Goal: Check status: Check status

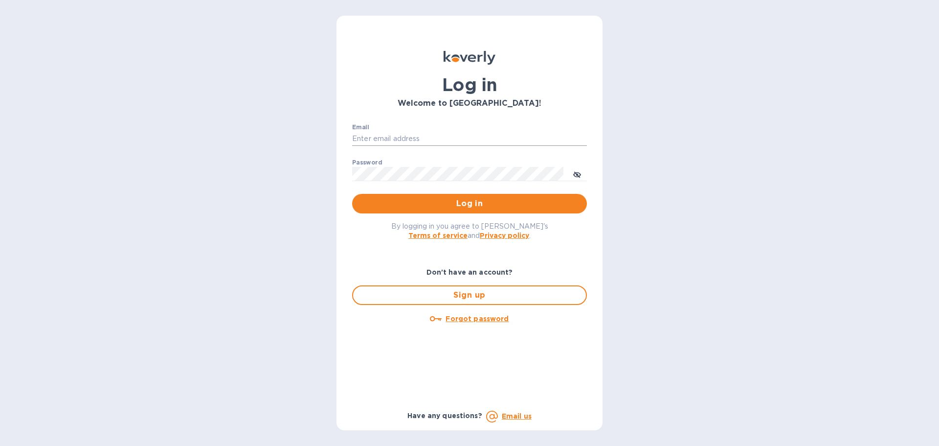
drag, startPoint x: 0, startPoint y: 0, endPoint x: 405, endPoint y: 141, distance: 428.9
click at [405, 141] on input "Email" at bounding box center [469, 139] width 235 height 15
type input "[EMAIL_ADDRESS][DOMAIN_NAME]"
click at [352, 194] on button "Log in" at bounding box center [469, 204] width 235 height 20
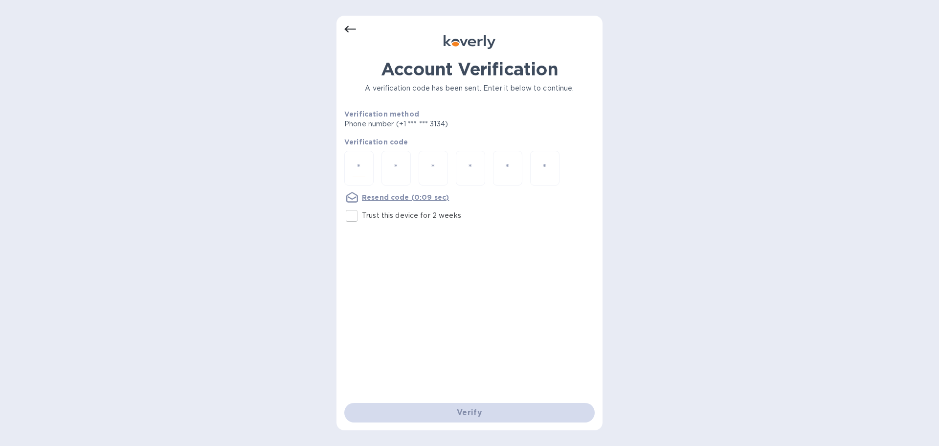
click at [365, 163] on input "number" at bounding box center [359, 168] width 13 height 18
type input "8"
type input "3"
type input "6"
type input "9"
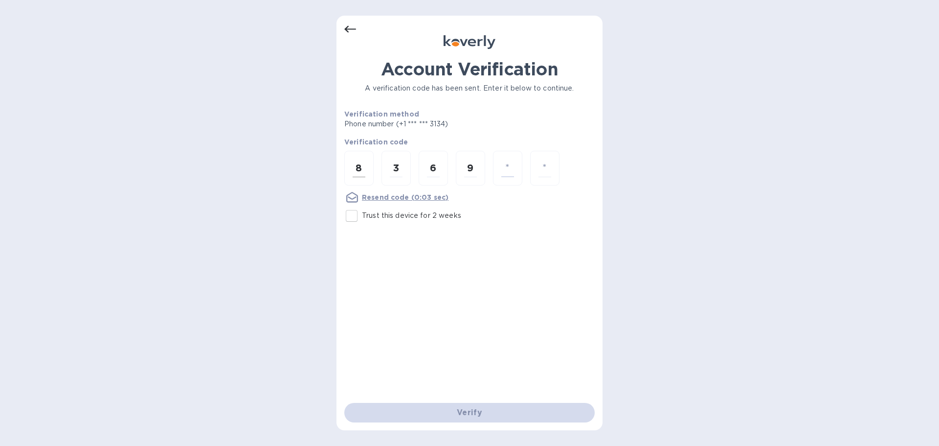
type input "8"
type input "0"
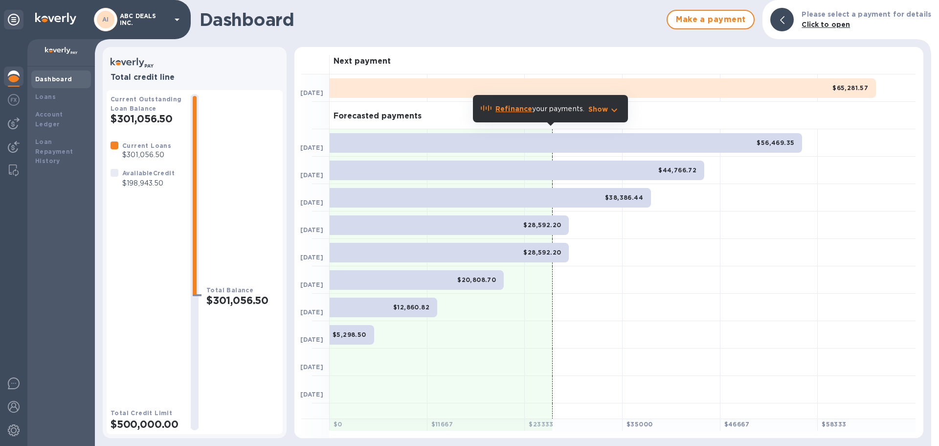
click at [150, 183] on p "$198,943.50" at bounding box center [148, 183] width 52 height 10
click at [137, 135] on div "Current Outstanding Loan Balance $301,056.50 Current Loans $301,056.50 Availabl…" at bounding box center [147, 262] width 72 height 336
click at [144, 154] on p "$301,056.50" at bounding box center [146, 155] width 49 height 10
click at [54, 99] on div "Loans" at bounding box center [61, 97] width 52 height 10
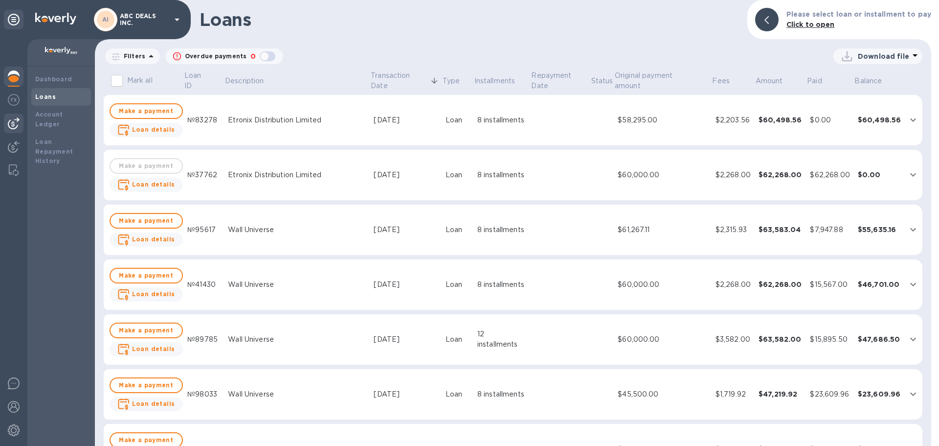
click at [7, 130] on div at bounding box center [14, 124] width 20 height 20
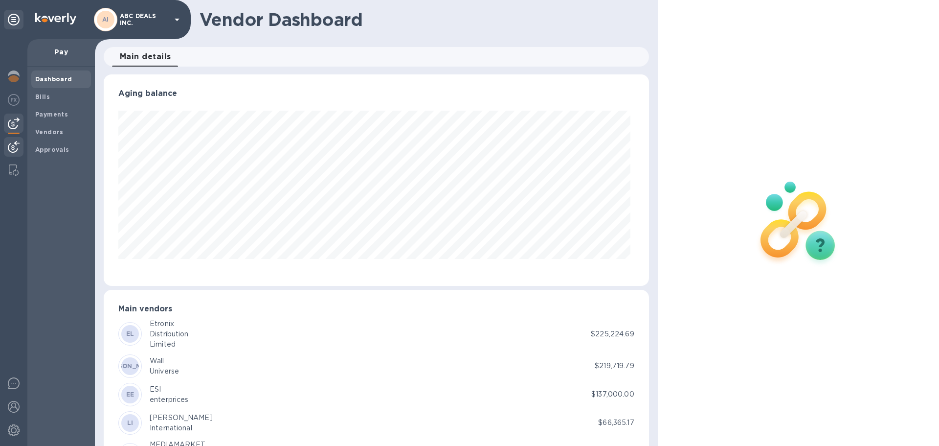
scroll to position [211, 541]
click at [12, 149] on img at bounding box center [14, 147] width 12 height 12
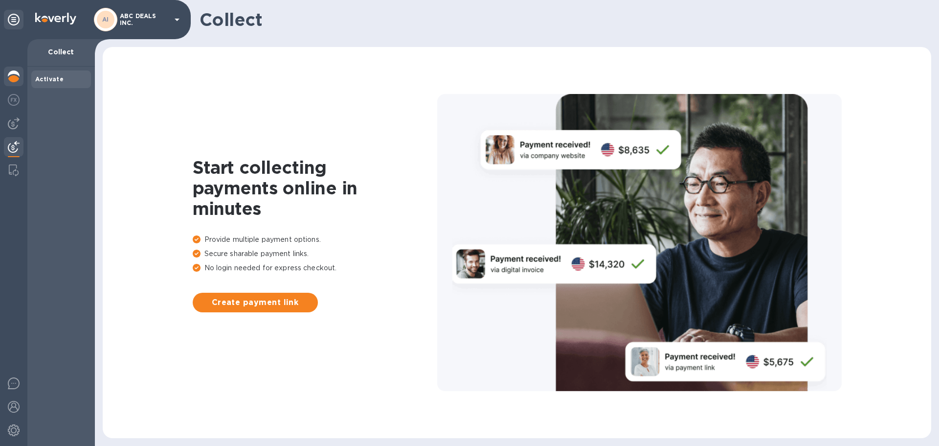
click at [18, 72] on img at bounding box center [14, 76] width 12 height 12
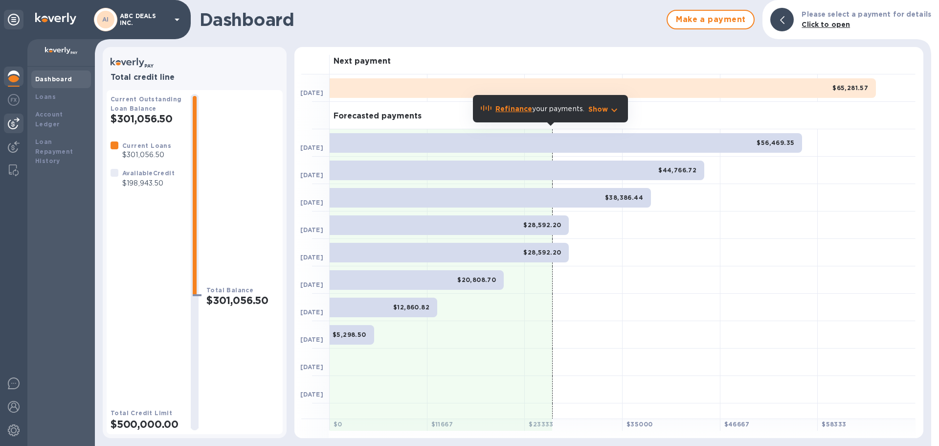
click at [7, 120] on div at bounding box center [14, 124] width 20 height 20
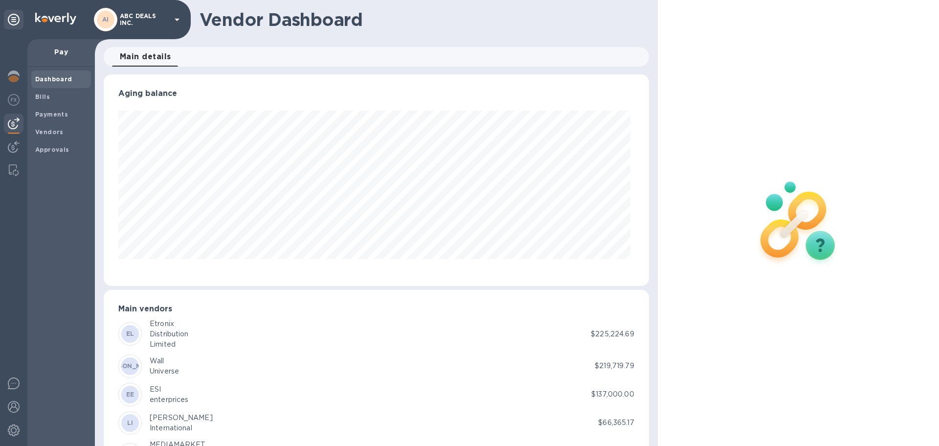
scroll to position [211, 541]
click at [10, 101] on img at bounding box center [14, 100] width 12 height 12
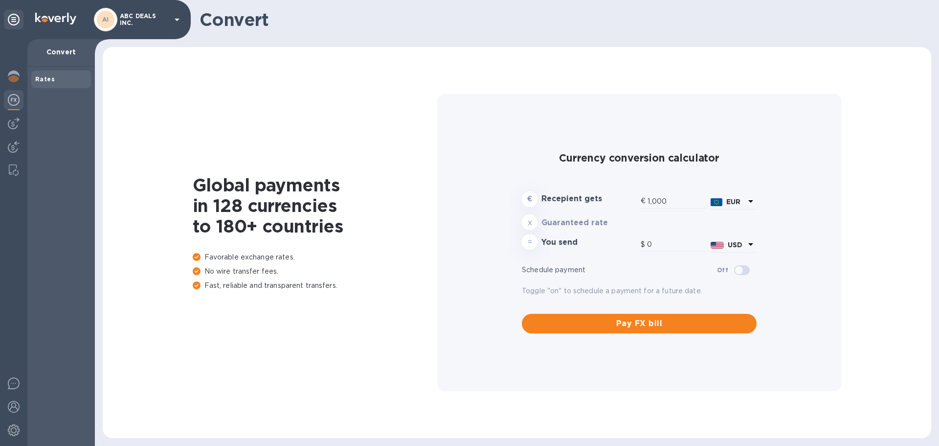
type input "1,182.8"
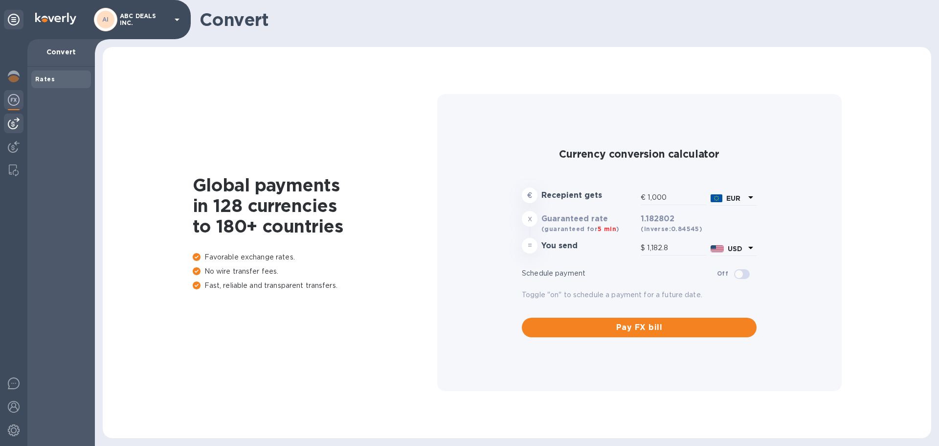
click at [9, 114] on div at bounding box center [14, 124] width 20 height 20
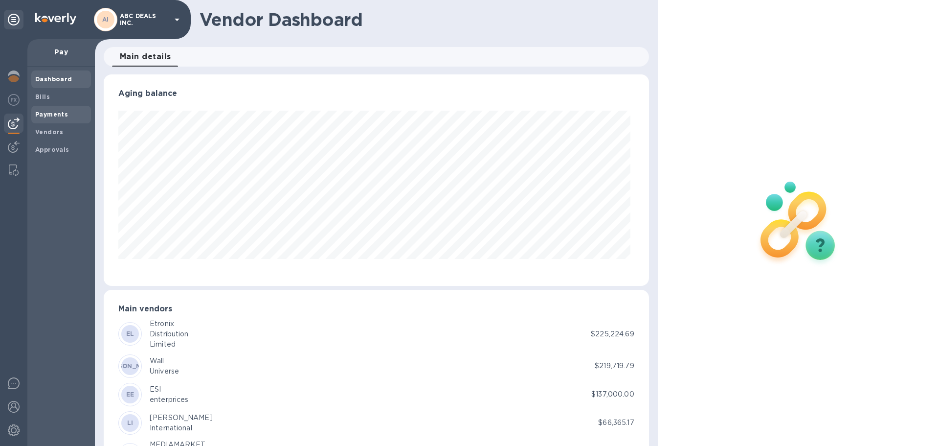
scroll to position [211, 541]
click at [57, 120] on div "Payments" at bounding box center [61, 115] width 60 height 18
